Goal: Task Accomplishment & Management: Use online tool/utility

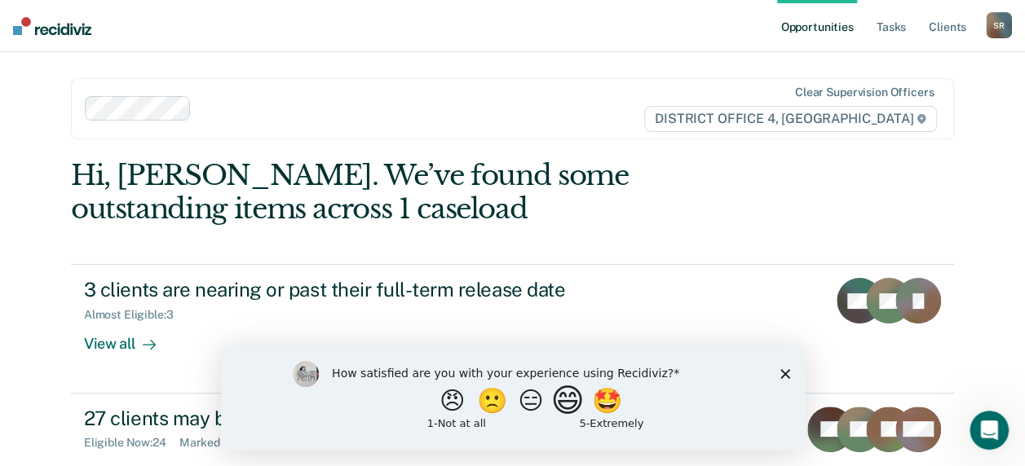
click at [577, 409] on button "😄" at bounding box center [569, 400] width 38 height 33
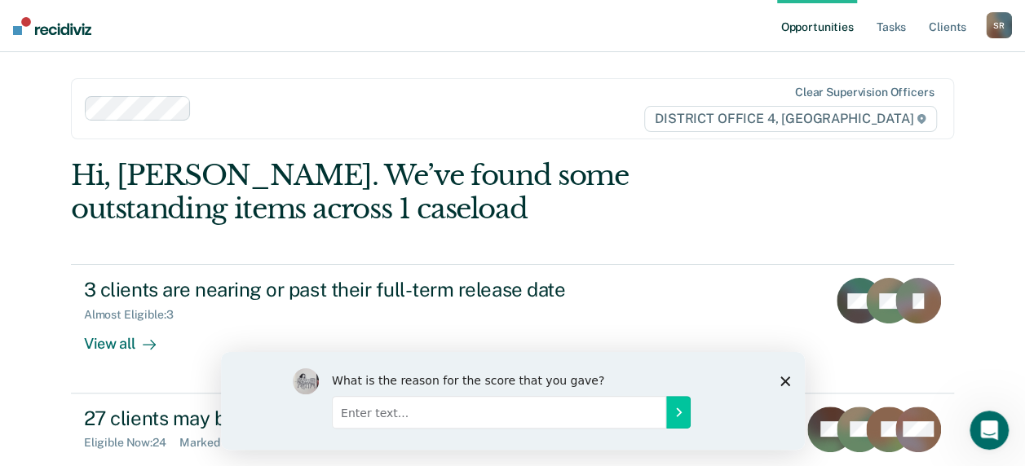
click at [784, 390] on div "What is the reason for the score that you gave?" at bounding box center [512, 400] width 584 height 98
click at [780, 378] on icon "Close survey" at bounding box center [785, 381] width 10 height 10
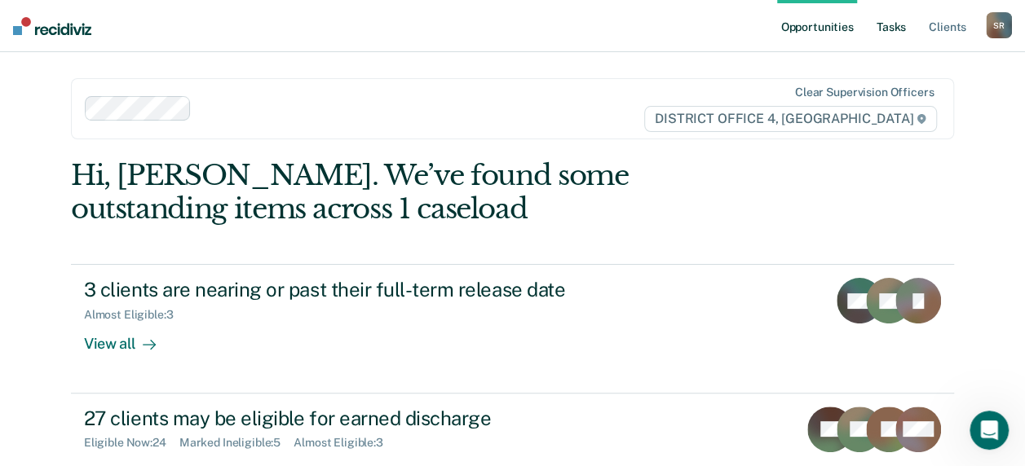
click at [892, 19] on link "Tasks" at bounding box center [891, 26] width 36 height 52
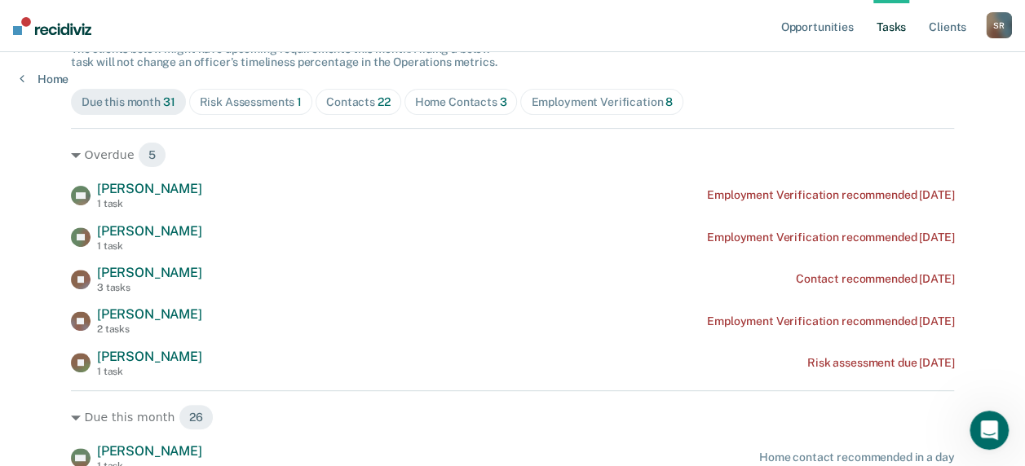
click at [435, 101] on div "Home Contacts 3" at bounding box center [461, 102] width 92 height 14
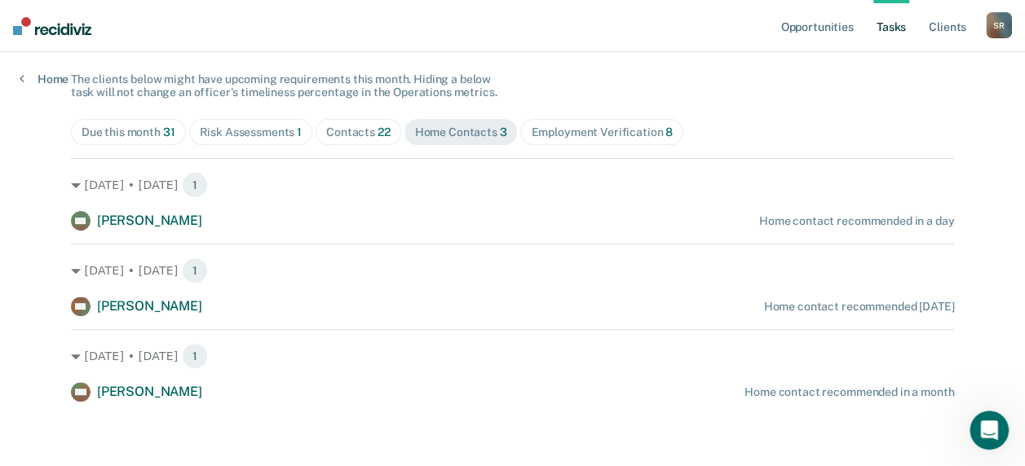
click at [354, 131] on div "Contacts 22" at bounding box center [358, 133] width 64 height 14
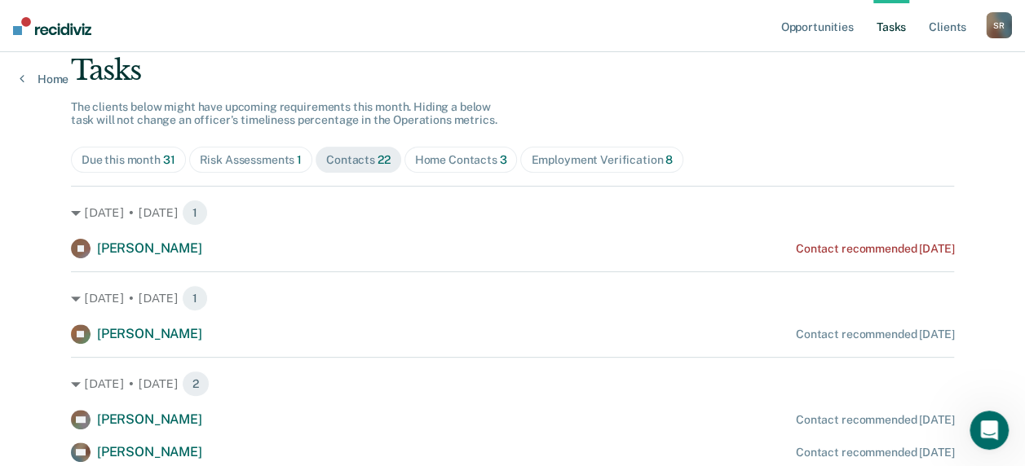
scroll to position [0, 0]
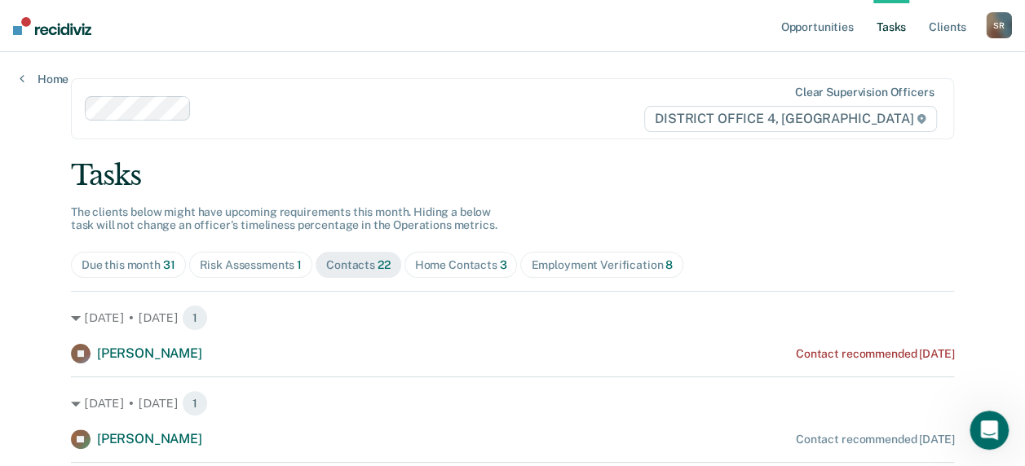
click at [153, 267] on div "Due this month 31" at bounding box center [129, 266] width 94 height 14
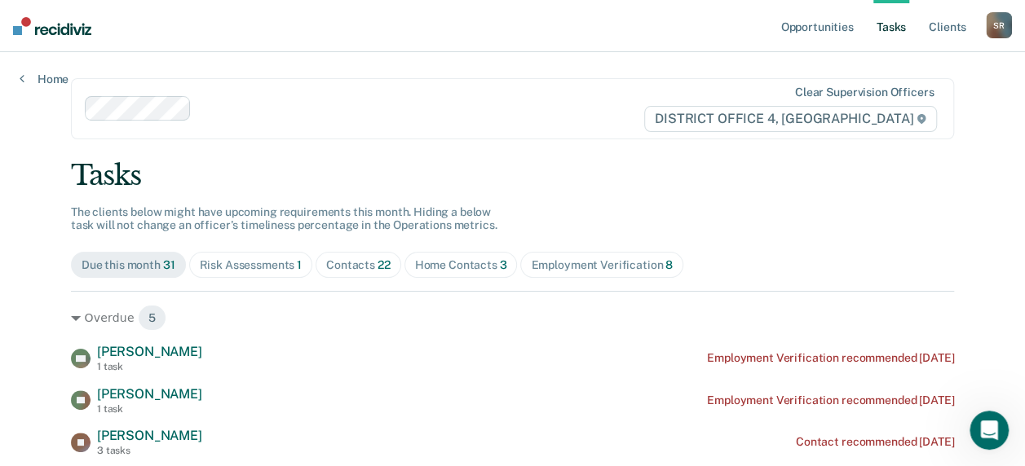
click at [289, 261] on div "Risk Assessments 1" at bounding box center [251, 266] width 103 height 14
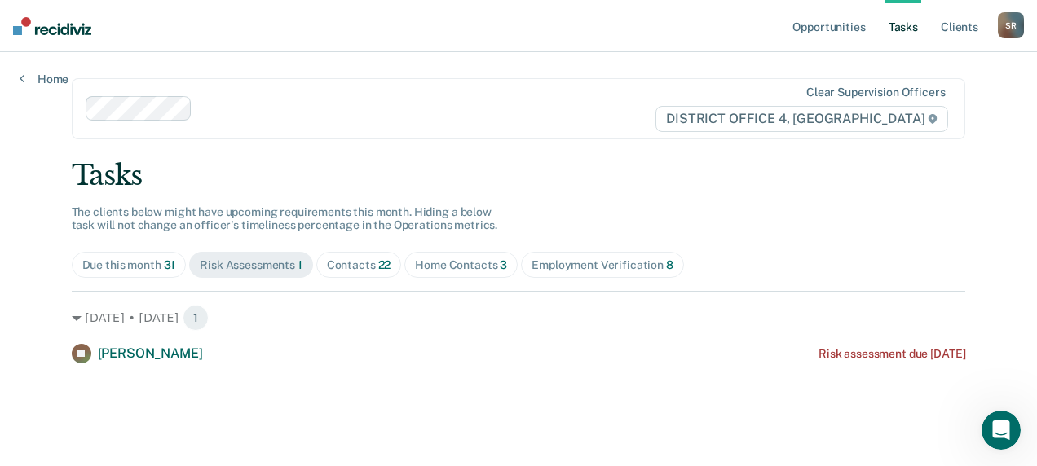
click at [362, 263] on div "Contacts 22" at bounding box center [359, 266] width 64 height 14
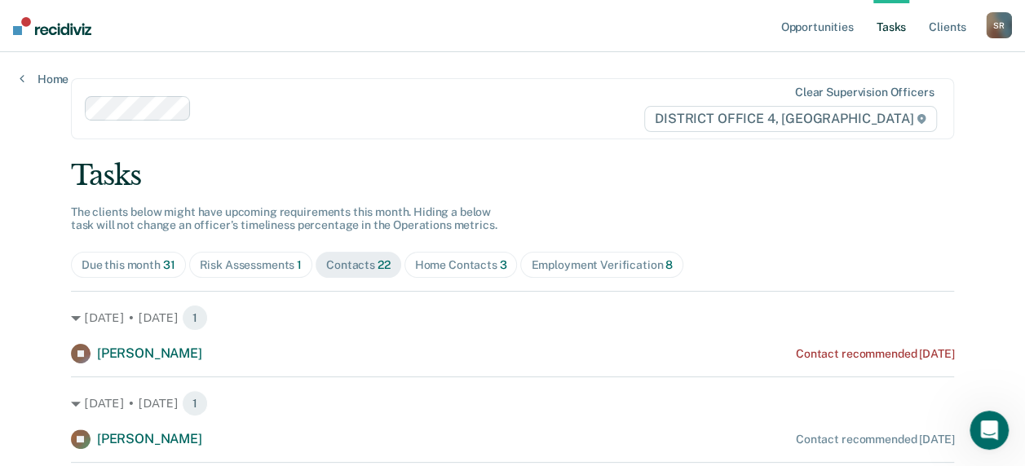
scroll to position [82, 0]
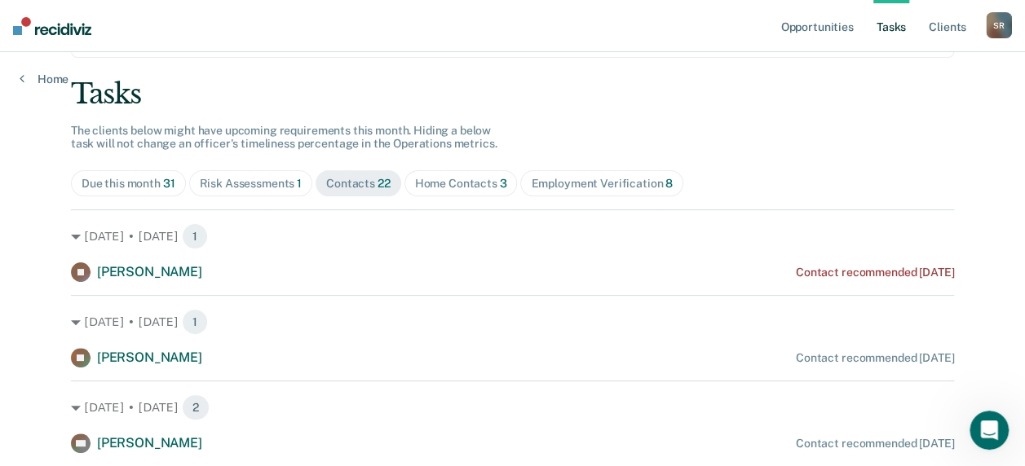
click at [447, 173] on span "Home Contacts 3" at bounding box center [461, 183] width 113 height 26
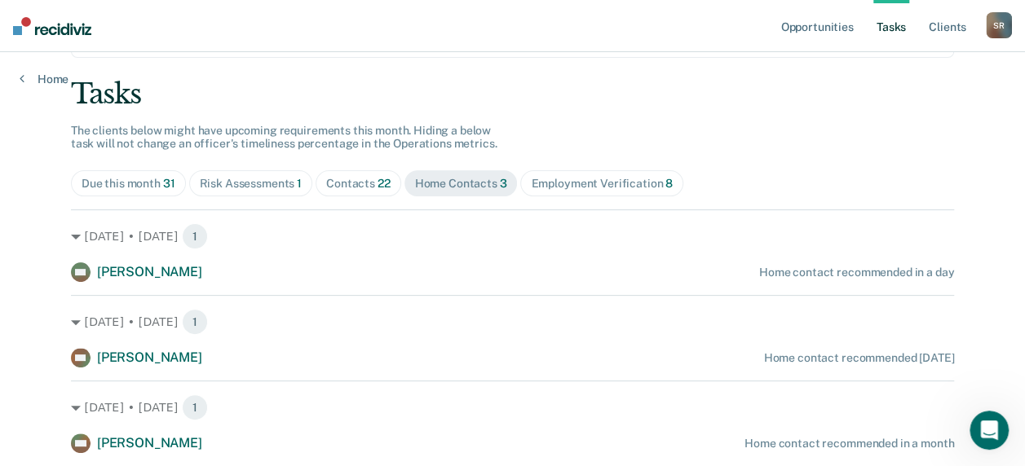
click at [566, 171] on span "Employment Verification 8" at bounding box center [601, 183] width 163 height 26
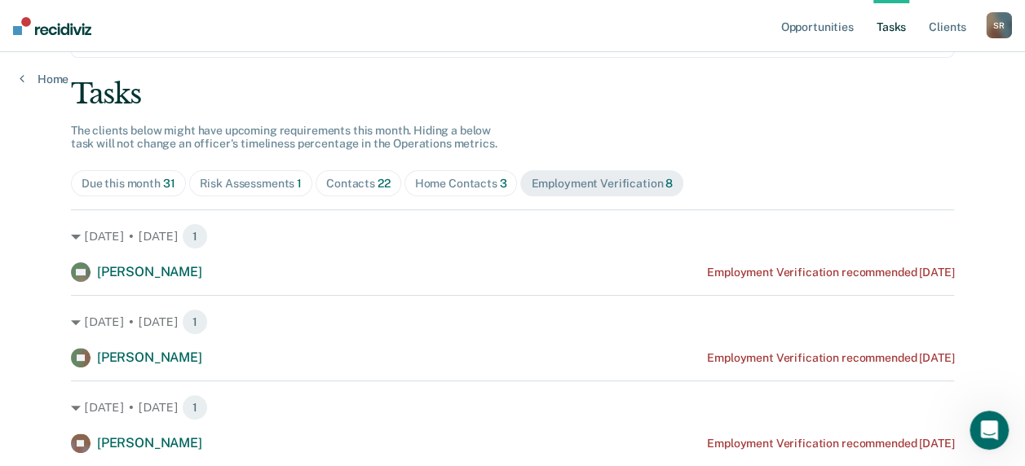
click at [163, 183] on span "31" at bounding box center [169, 183] width 12 height 13
